Goal: Task Accomplishment & Management: Use online tool/utility

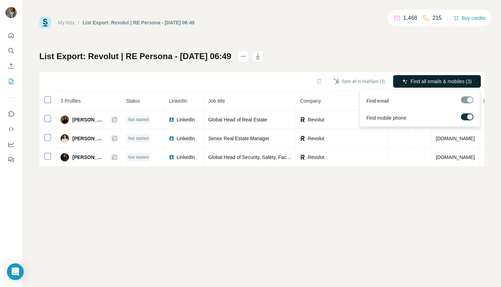
click at [452, 83] on span "Find all emails & mobiles (3)" at bounding box center [440, 81] width 61 height 7
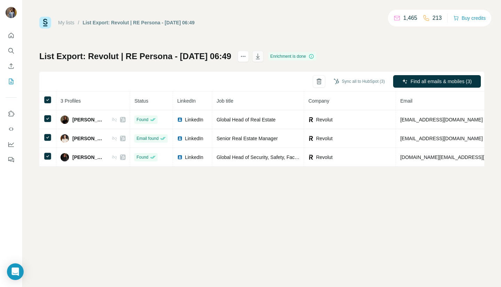
click at [261, 53] on icon "button" at bounding box center [257, 56] width 7 height 7
click at [11, 78] on button "My lists" at bounding box center [11, 81] width 11 height 13
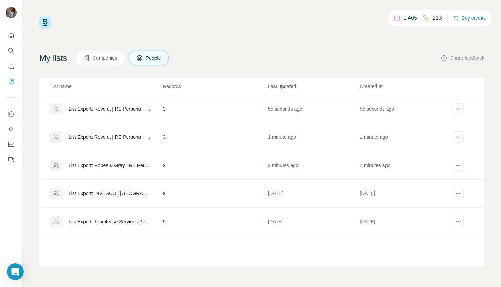
click at [107, 162] on div "List Export: Ropes & Gray | RE Persona - [DATE] 06:49" at bounding box center [110, 165] width 82 height 7
click at [107, 162] on div "1,465 213 Buy credits My lists Companies People Share feedback List name Record…" at bounding box center [262, 143] width 478 height 287
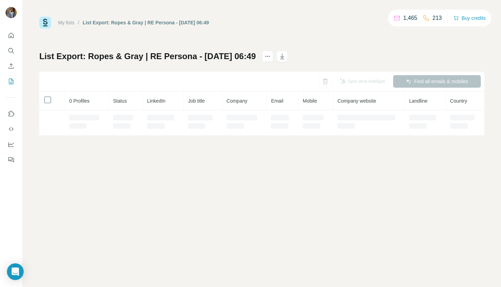
click at [107, 162] on div "My lists / List Export: Ropes & Gray | RE Persona - [DATE] 06:49 1,465 213 Buy …" at bounding box center [262, 143] width 478 height 287
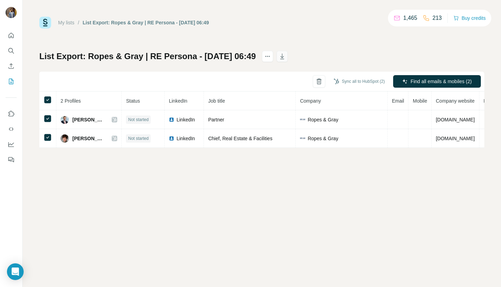
click at [286, 55] on icon "button" at bounding box center [282, 56] width 7 height 7
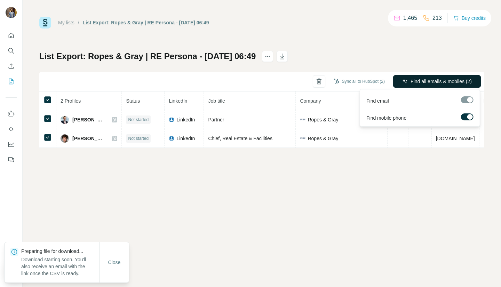
click at [419, 81] on span "Find all emails & mobiles (2)" at bounding box center [440, 81] width 61 height 7
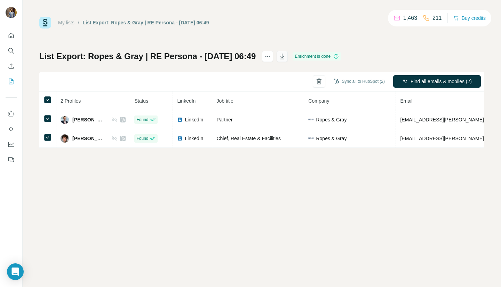
click at [286, 57] on icon "button" at bounding box center [282, 56] width 7 height 7
click at [286, 56] on icon "button" at bounding box center [282, 56] width 7 height 7
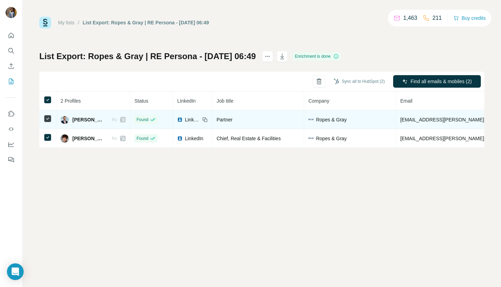
click at [173, 113] on td "LinkedIn" at bounding box center [192, 119] width 39 height 19
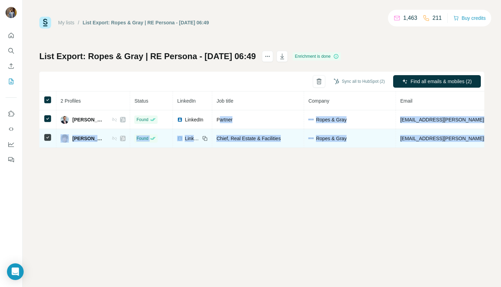
drag, startPoint x: 214, startPoint y: 113, endPoint x: 470, endPoint y: 138, distance: 257.3
click at [470, 138] on tbody "[PERSON_NAME] Found LinkedIn Partner Ropes & Gray [EMAIL_ADDRESS][PERSON_NAME][…" at bounding box center [376, 129] width 675 height 38
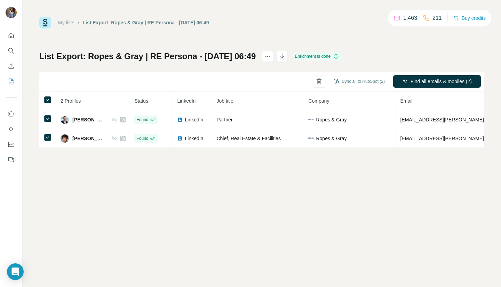
click at [299, 199] on div "My lists / List Export: Ropes & Gray | RE Persona - [DATE] 06:49 1,463 211 Buy …" at bounding box center [262, 143] width 478 height 287
click at [286, 58] on icon "button" at bounding box center [282, 56] width 7 height 7
